Goal: Check status: Check status

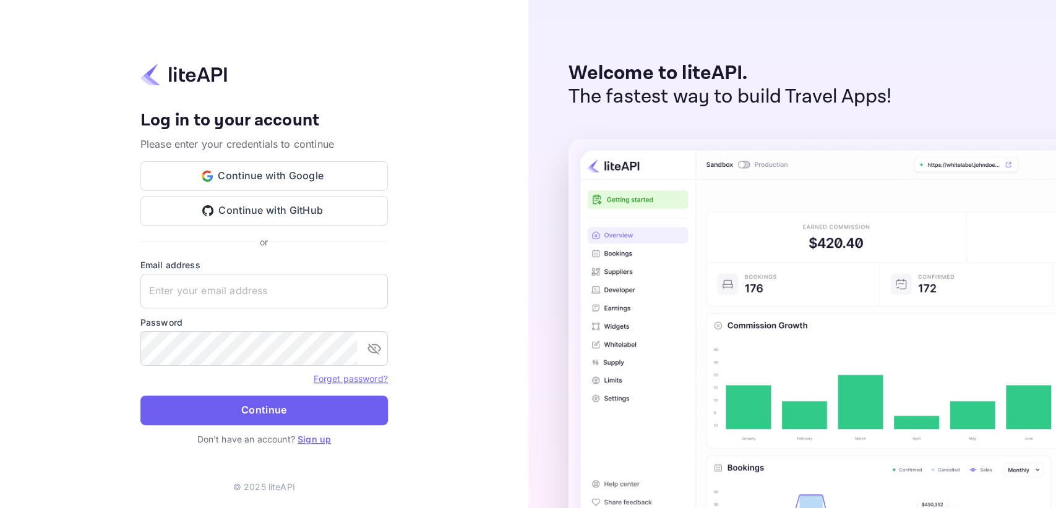
type input "[EMAIL_ADDRESS][DOMAIN_NAME]"
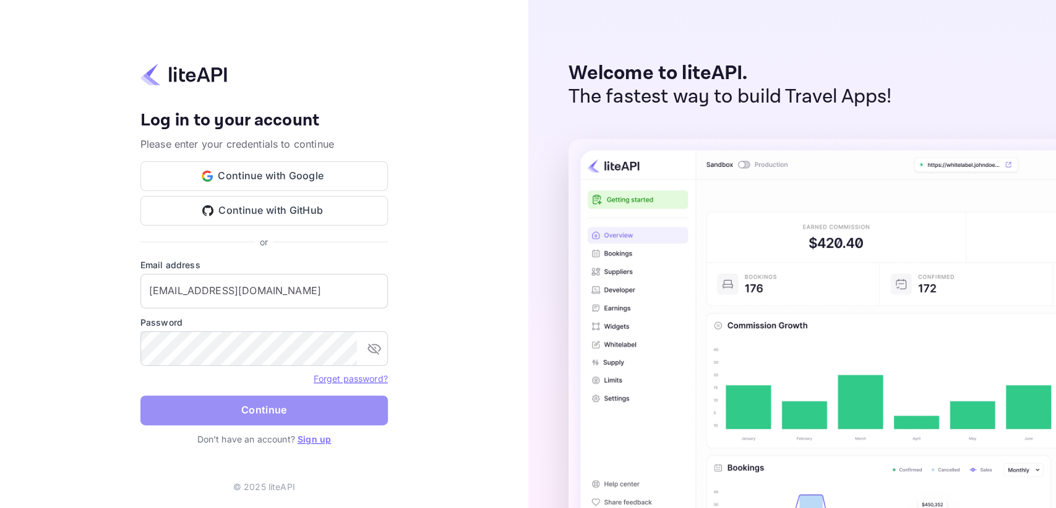
click at [203, 403] on button "Continue" at bounding box center [263, 411] width 247 height 30
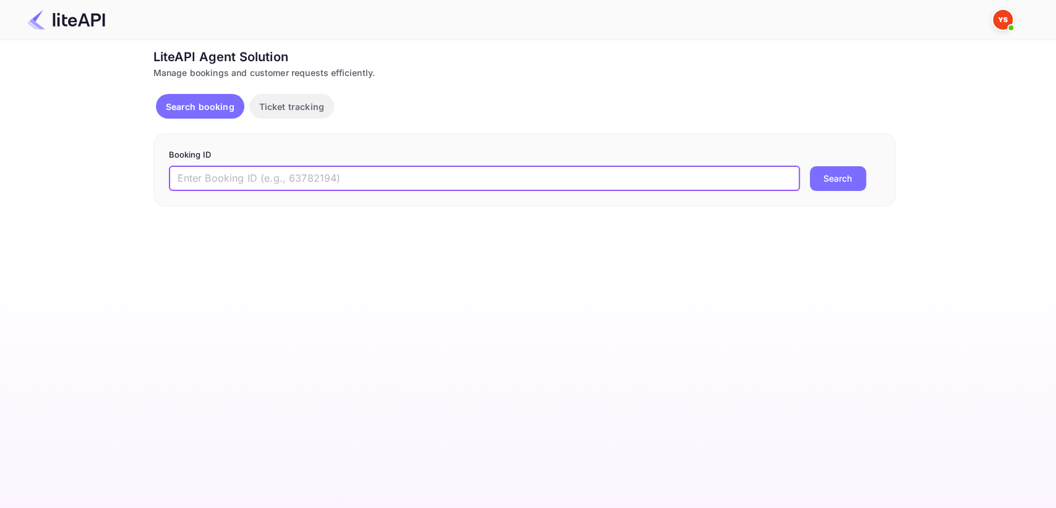
click at [242, 185] on input "text" at bounding box center [484, 178] width 631 height 25
paste input "9214891"
type input "9214891"
click at [846, 170] on button "Search" at bounding box center [838, 178] width 56 height 25
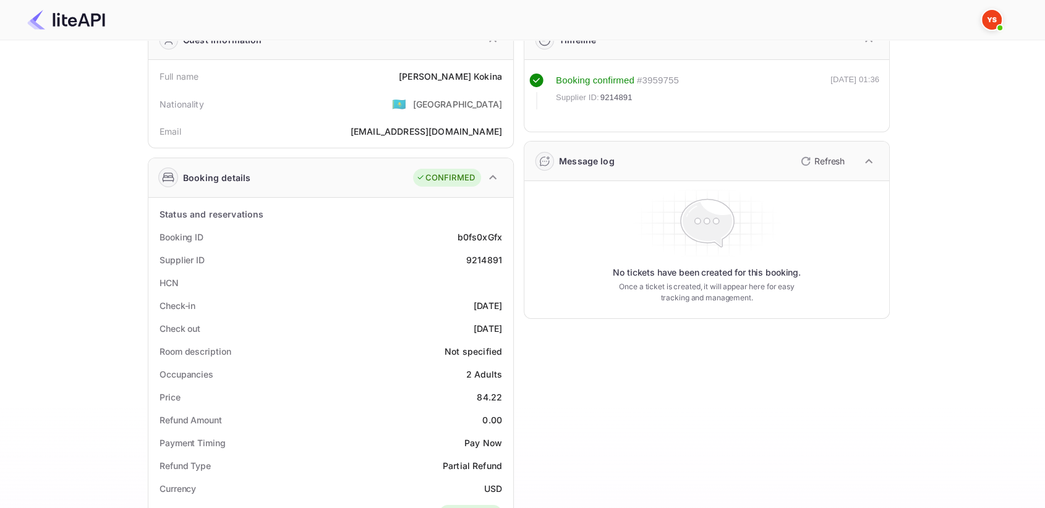
scroll to position [69, 0]
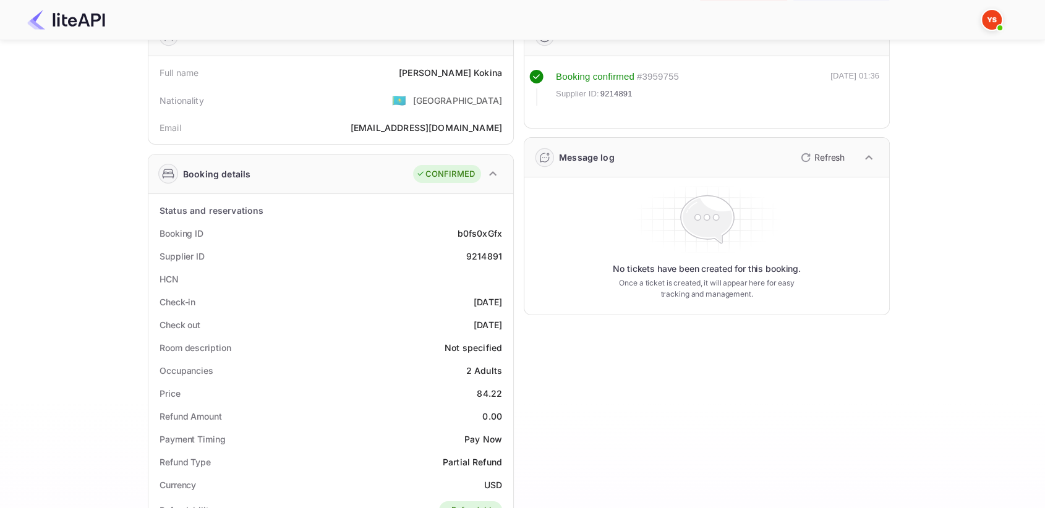
click at [480, 251] on div "9214891" at bounding box center [484, 256] width 36 height 13
copy div "9214891"
drag, startPoint x: 440, startPoint y: 78, endPoint x: 507, endPoint y: 65, distance: 67.4
click at [507, 65] on div "Full name [PERSON_NAME]" at bounding box center [330, 72] width 355 height 23
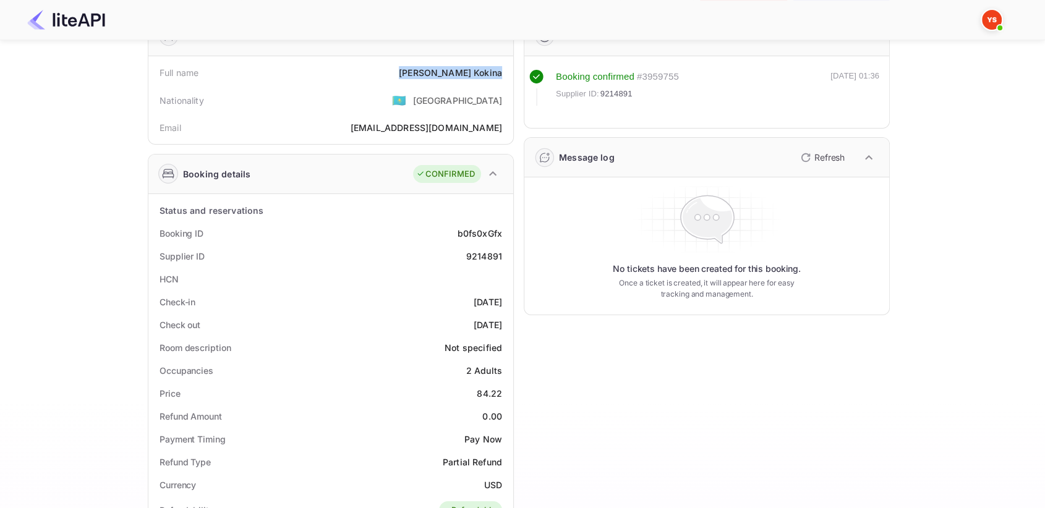
copy div "[PERSON_NAME]"
drag, startPoint x: 478, startPoint y: 391, endPoint x: 505, endPoint y: 391, distance: 26.6
click at [505, 391] on div "Price 84.22" at bounding box center [330, 393] width 355 height 23
copy div "84.22"
